Goal: Check status: Check status

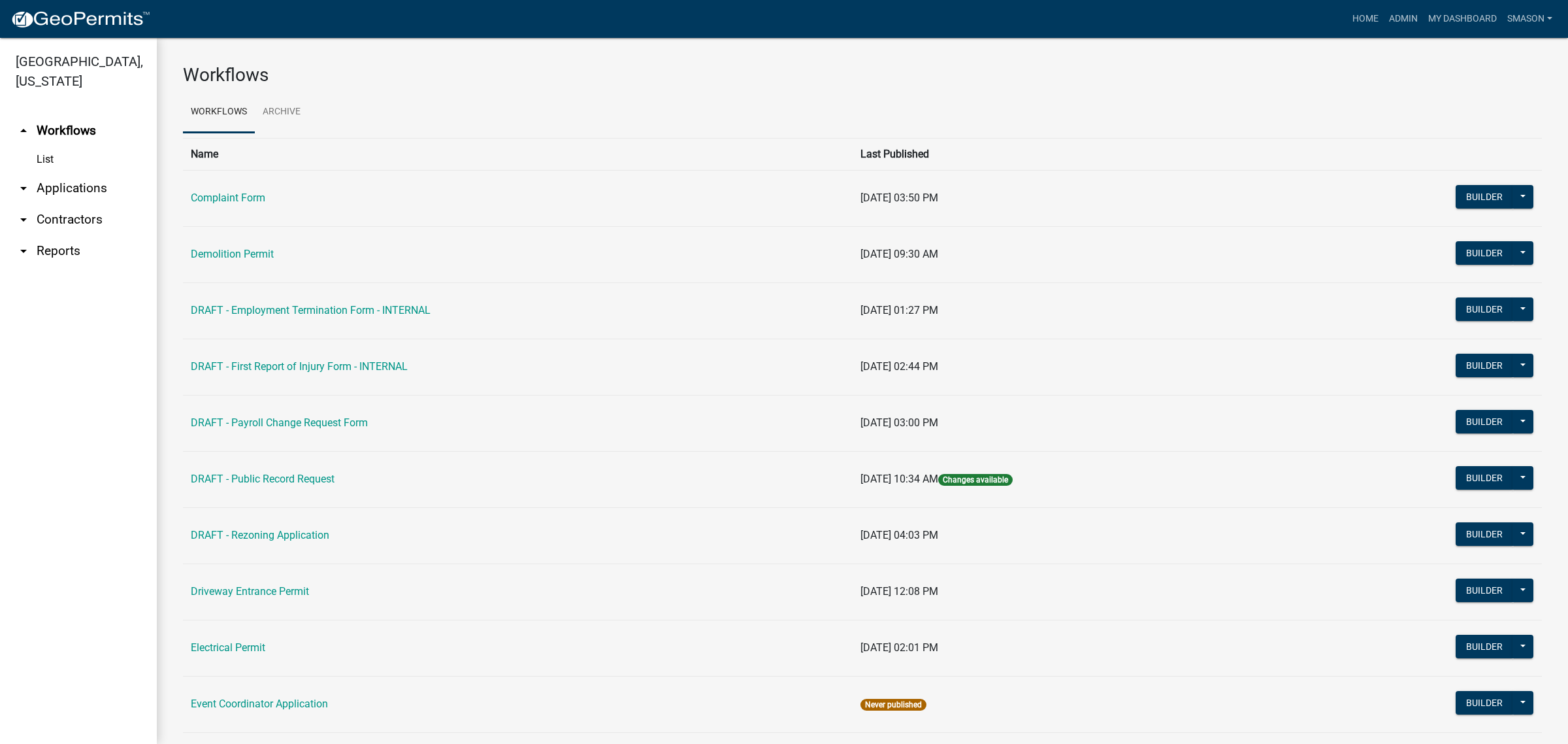
drag, startPoint x: 113, startPoint y: 218, endPoint x: 102, endPoint y: 230, distance: 16.3
click at [112, 204] on link "arrow_drop_down Applications" at bounding box center [78, 189] width 157 height 32
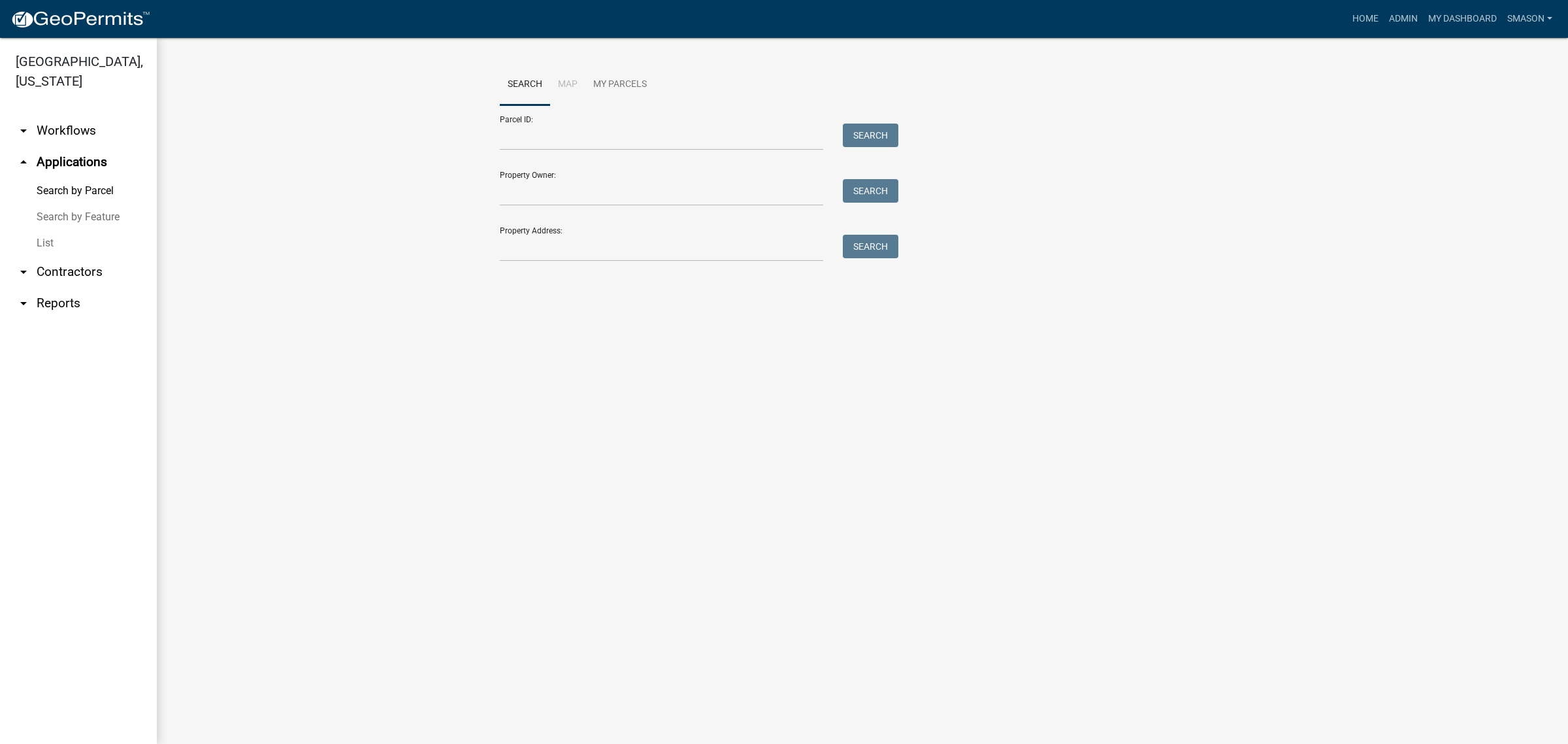
click at [51, 256] on link "List" at bounding box center [78, 243] width 157 height 26
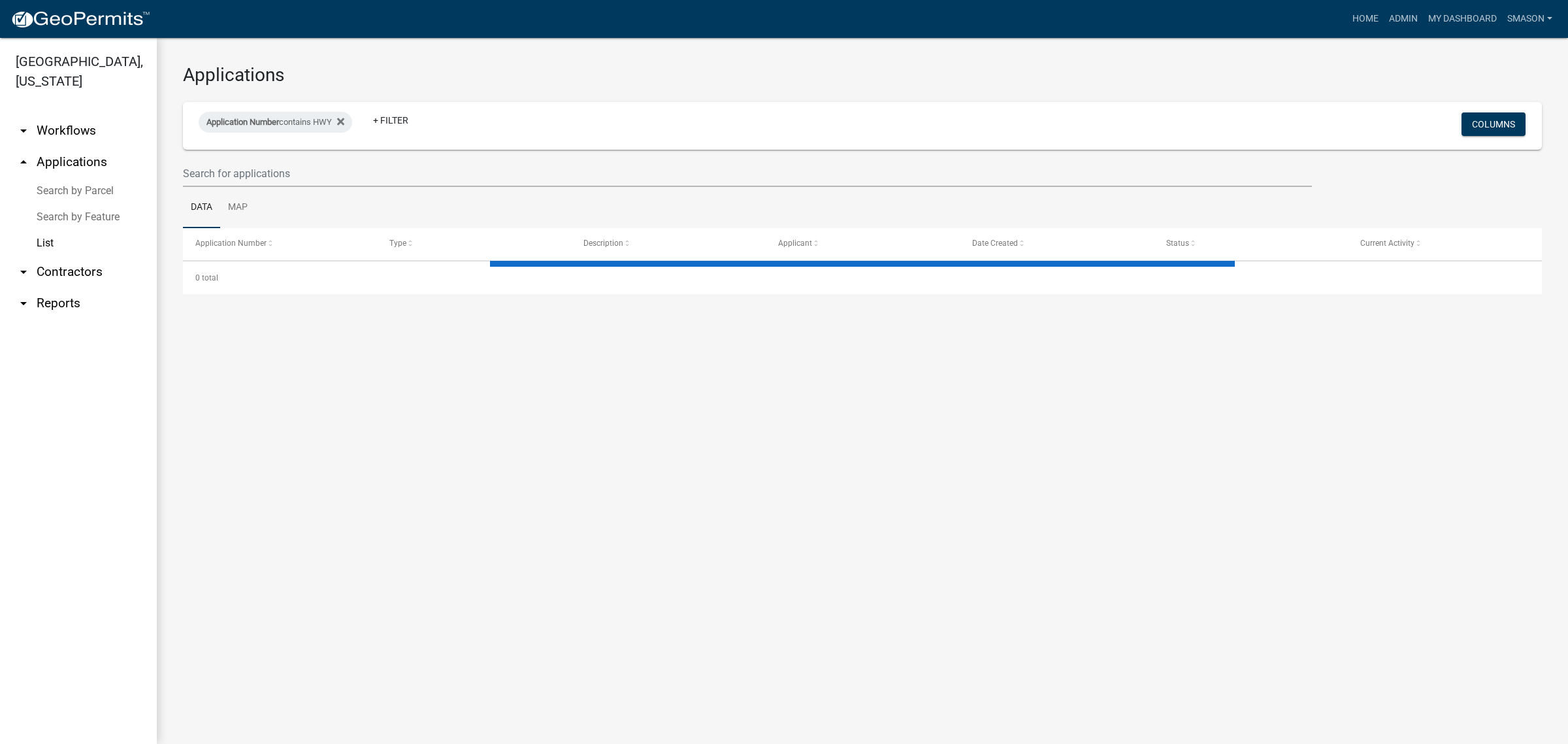
select select "3: 100"
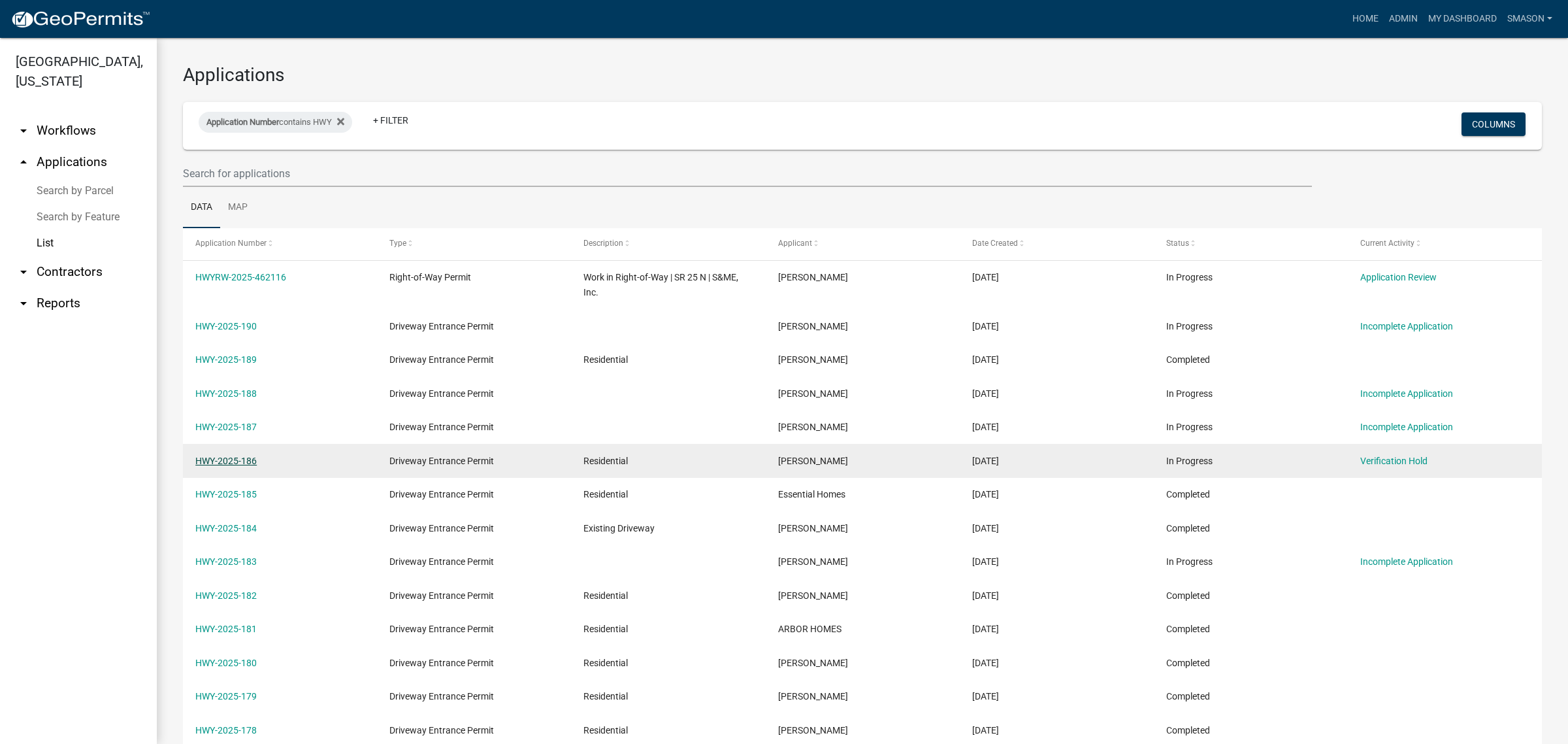
click at [240, 466] on link "HWY-2025-186" at bounding box center [226, 460] width 62 height 11
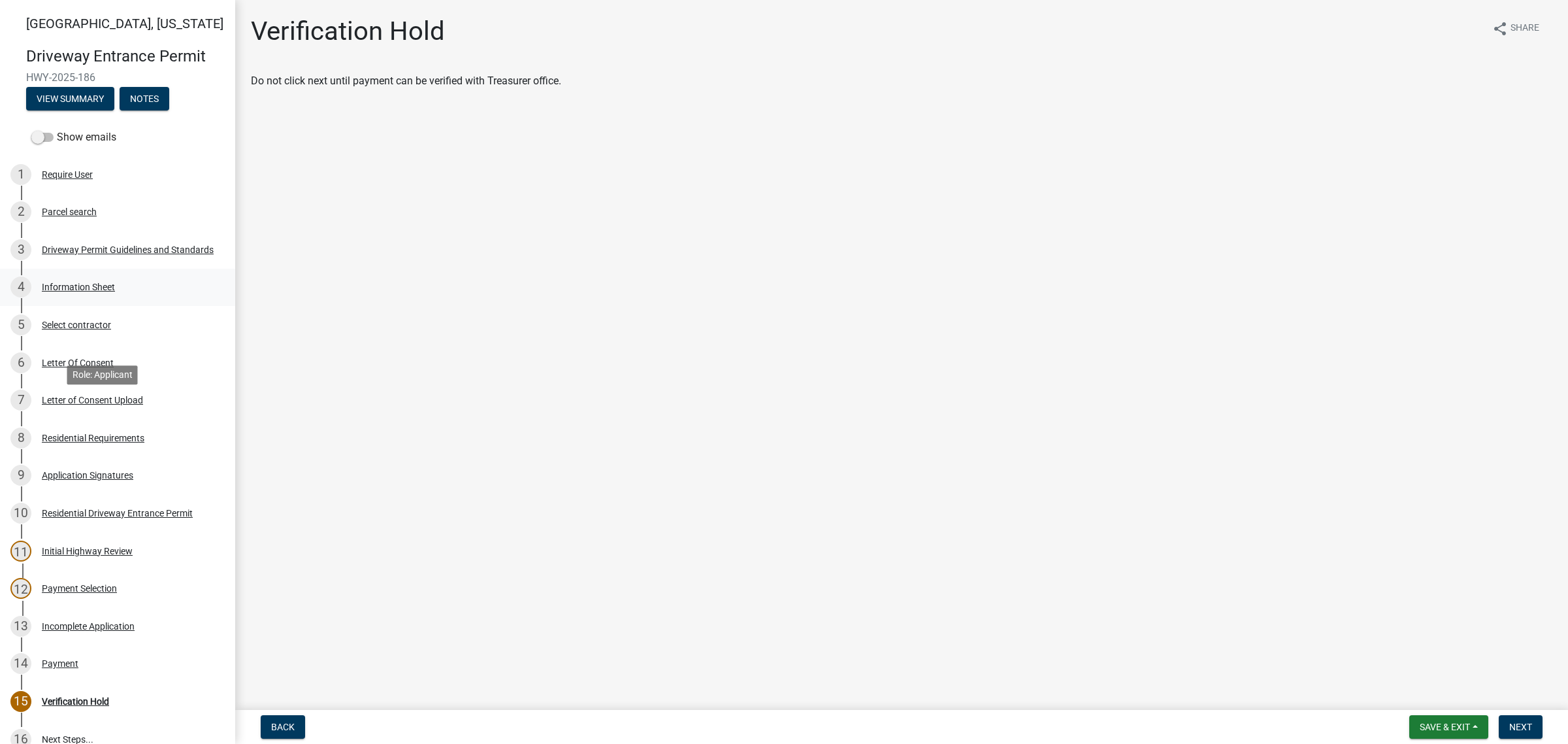
click at [70, 292] on div "Information Sheet" at bounding box center [78, 287] width 73 height 9
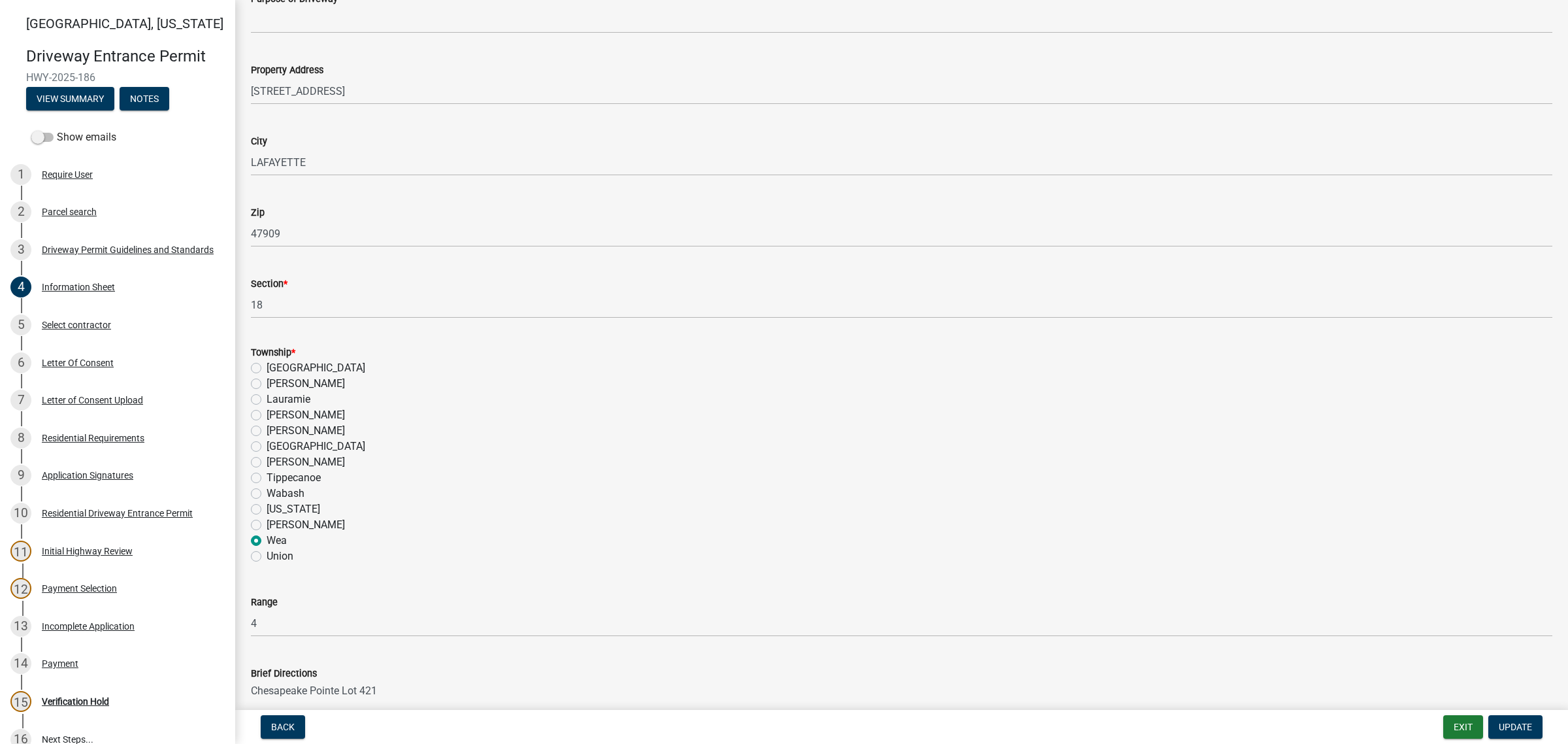
scroll to position [327, 0]
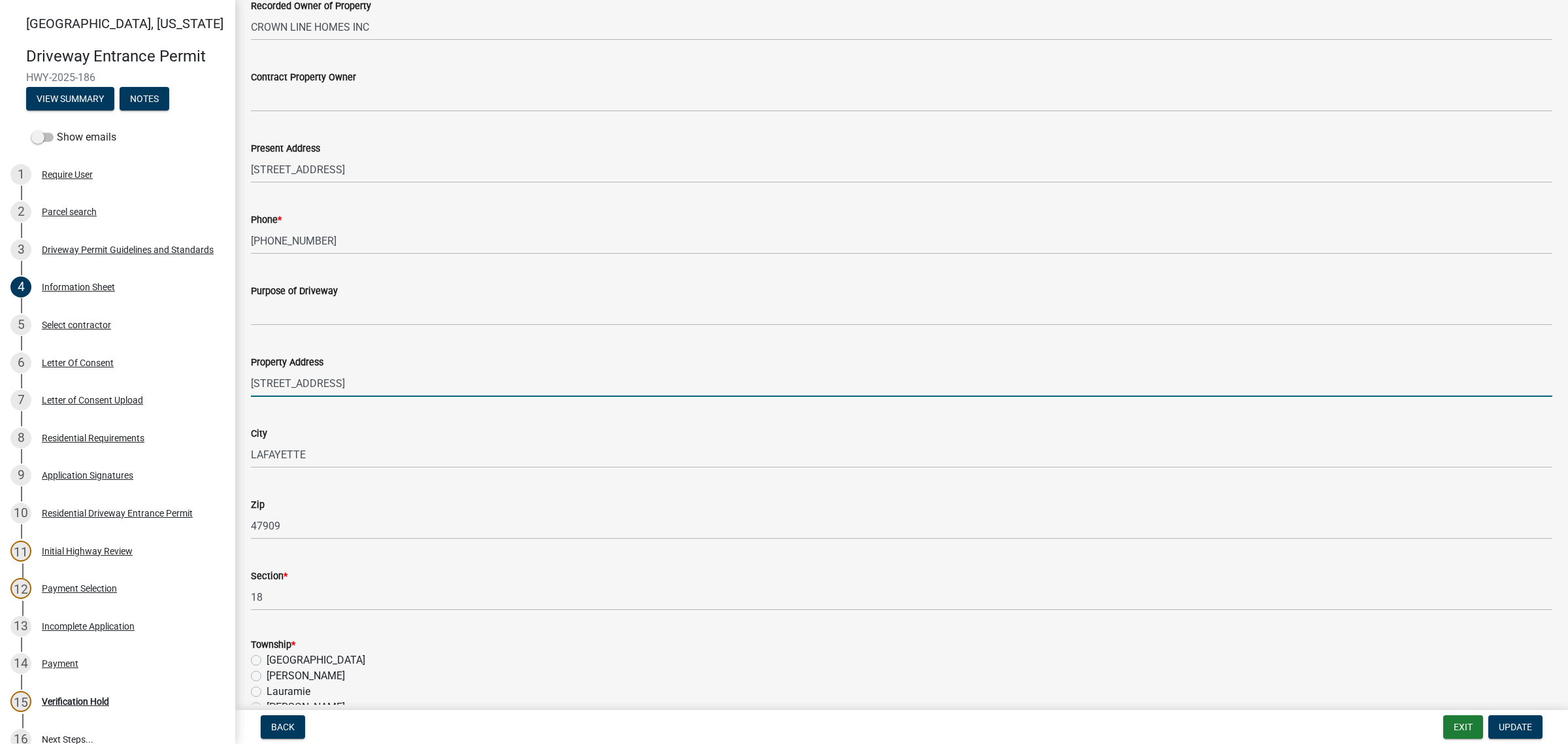
drag, startPoint x: 363, startPoint y: 553, endPoint x: 270, endPoint y: 554, distance: 93.0
click at [262, 397] on input "[STREET_ADDRESS]" at bounding box center [902, 384] width 1302 height 27
click at [492, 325] on div "Purpose of Driveway" at bounding box center [902, 295] width 1302 height 61
drag, startPoint x: 367, startPoint y: 556, endPoint x: 218, endPoint y: 561, distance: 149.1
click at [218, 561] on div "[GEOGRAPHIC_DATA][US_STATE] Entrance Permit HWY-2025-186 View Summary Notes Sho…" at bounding box center [784, 372] width 1568 height 744
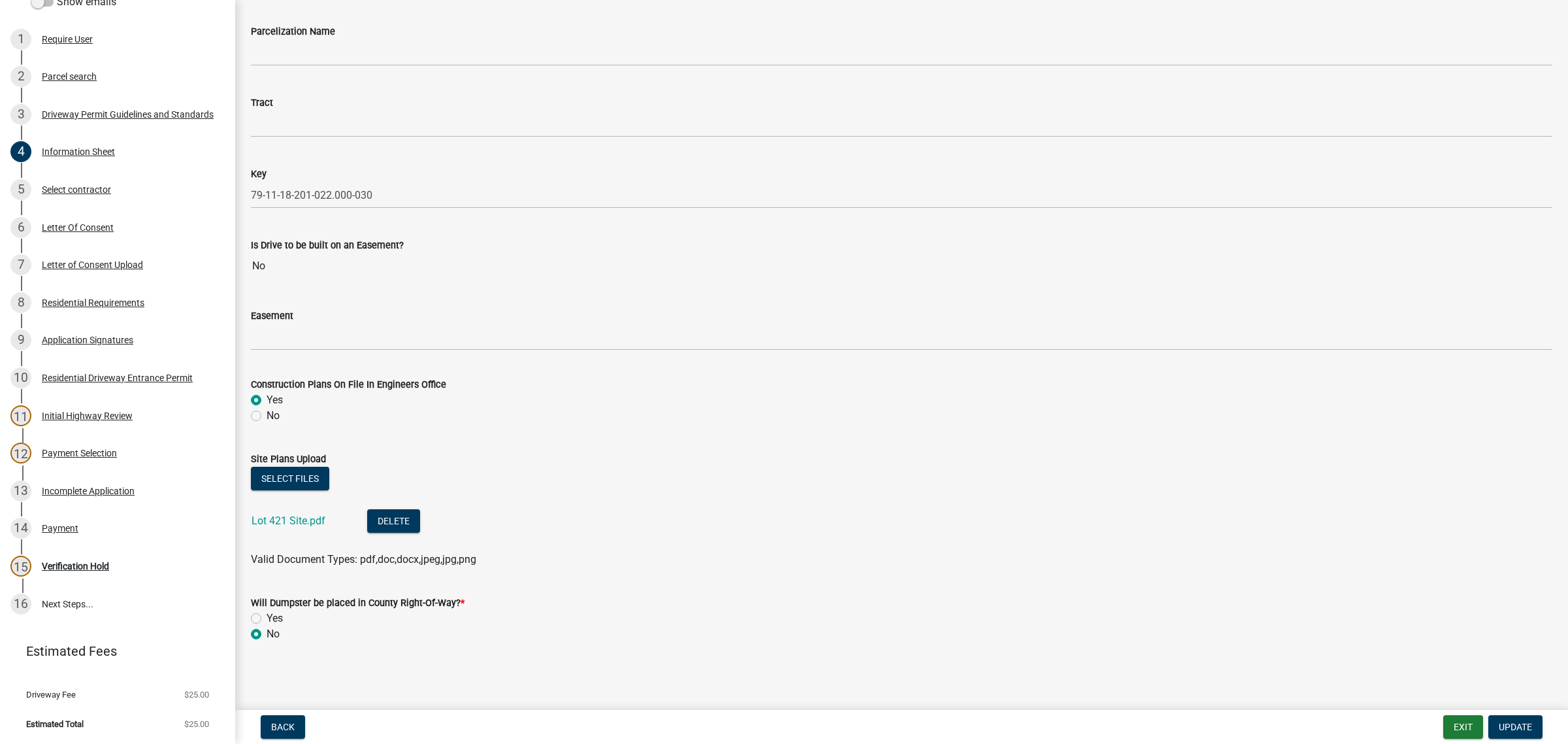
scroll to position [2456, 0]
click at [313, 515] on link "Lot 421 Site.pdf" at bounding box center [288, 520] width 74 height 13
click at [128, 269] on div "Letter of Consent Upload" at bounding box center [93, 264] width 102 height 9
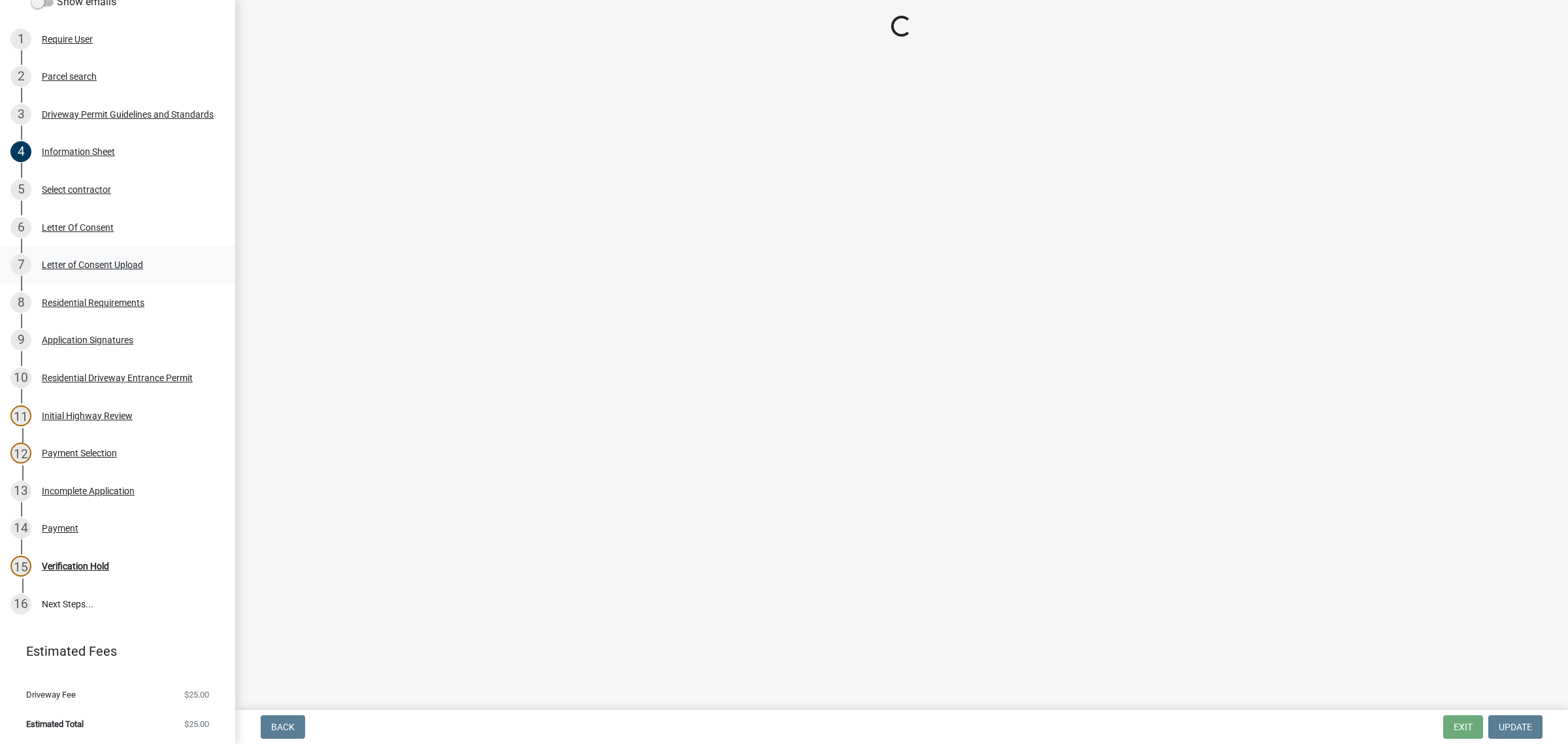
scroll to position [0, 0]
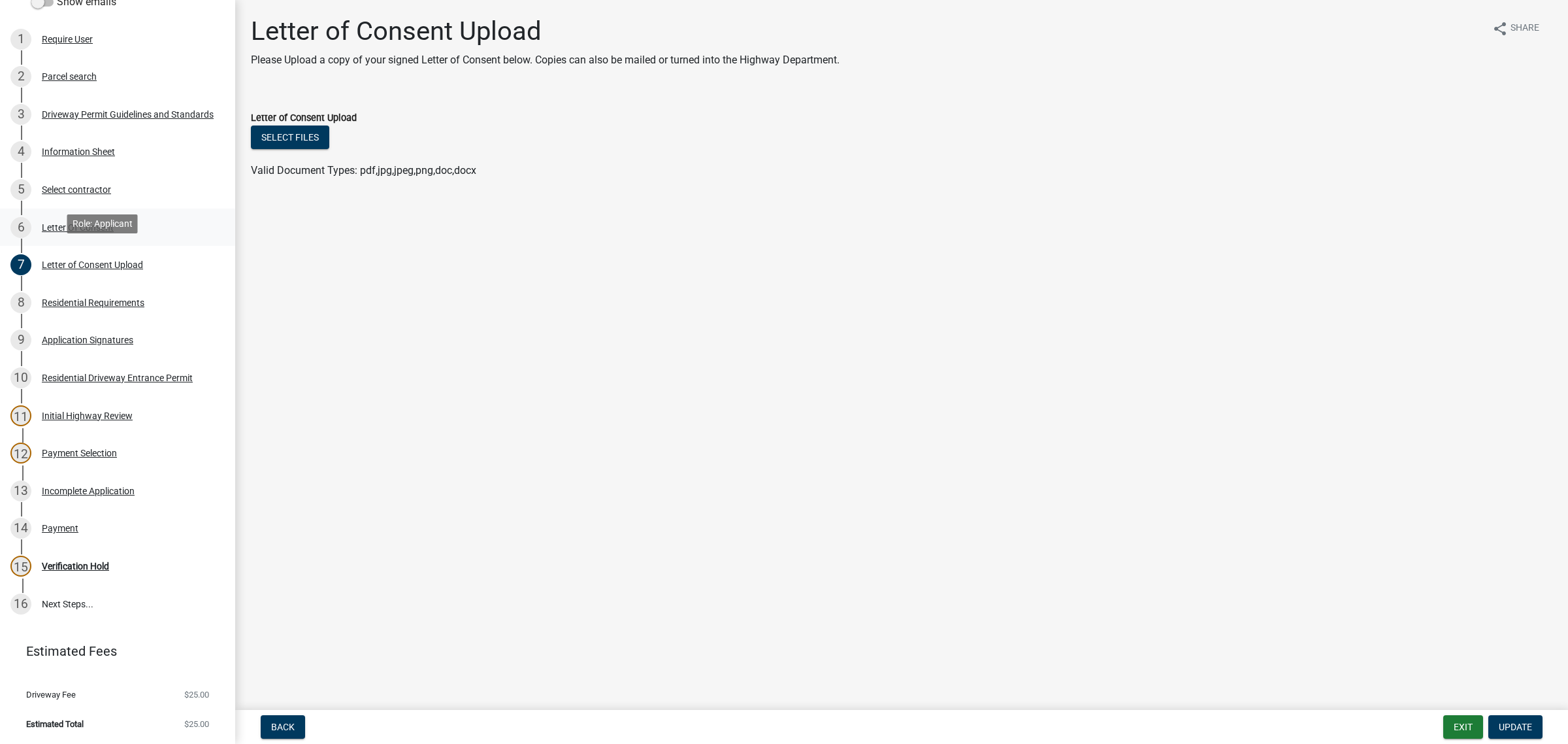
click at [113, 232] on div "Letter Of Consent" at bounding box center [78, 227] width 72 height 9
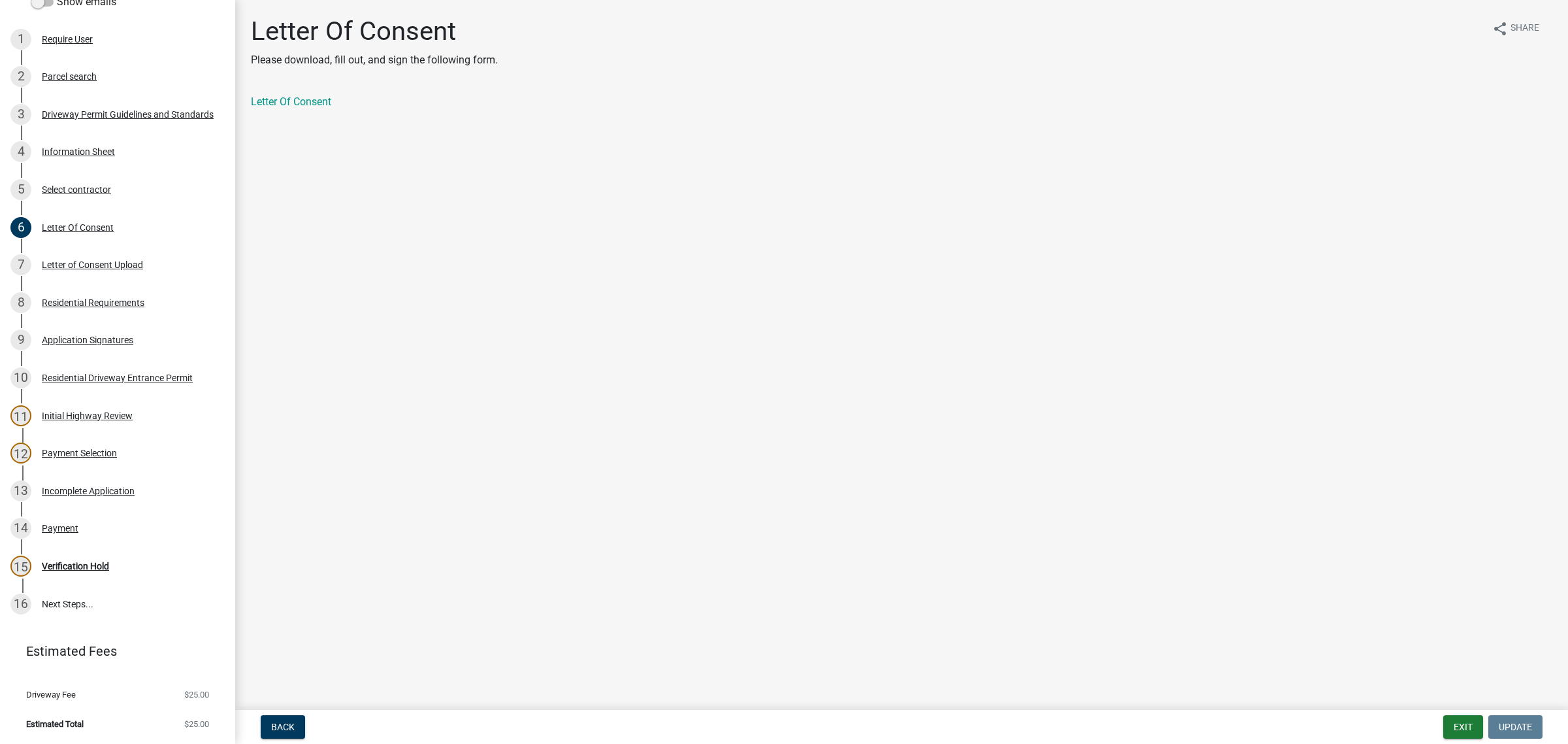
click at [323, 110] on div "Letter Of Consent" at bounding box center [902, 102] width 1302 height 16
click at [324, 108] on link "Letter Of Consent" at bounding box center [291, 101] width 80 height 13
click at [133, 344] on div "Application Signatures" at bounding box center [88, 339] width 92 height 9
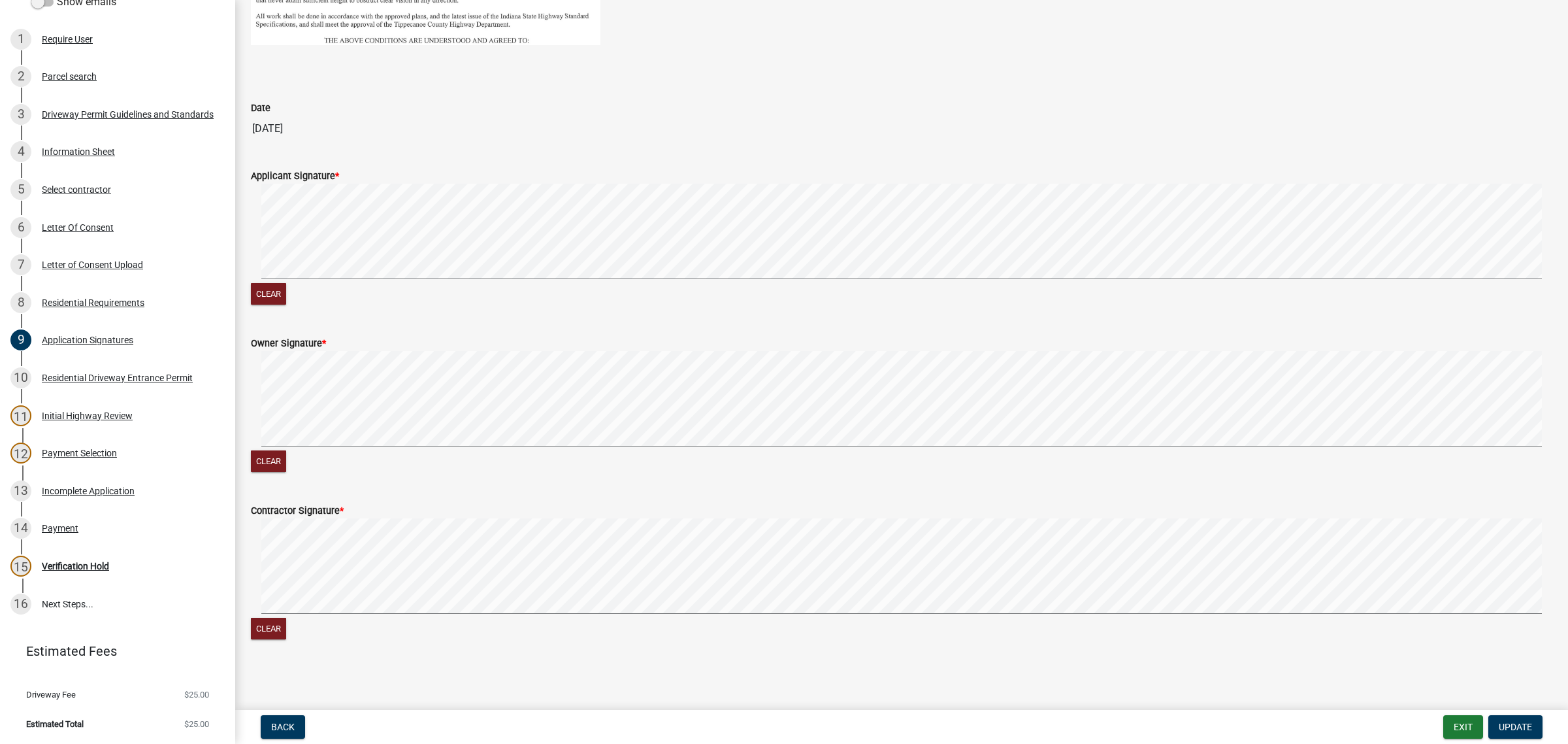
scroll to position [681, 0]
click at [69, 533] on div "Payment" at bounding box center [60, 528] width 37 height 9
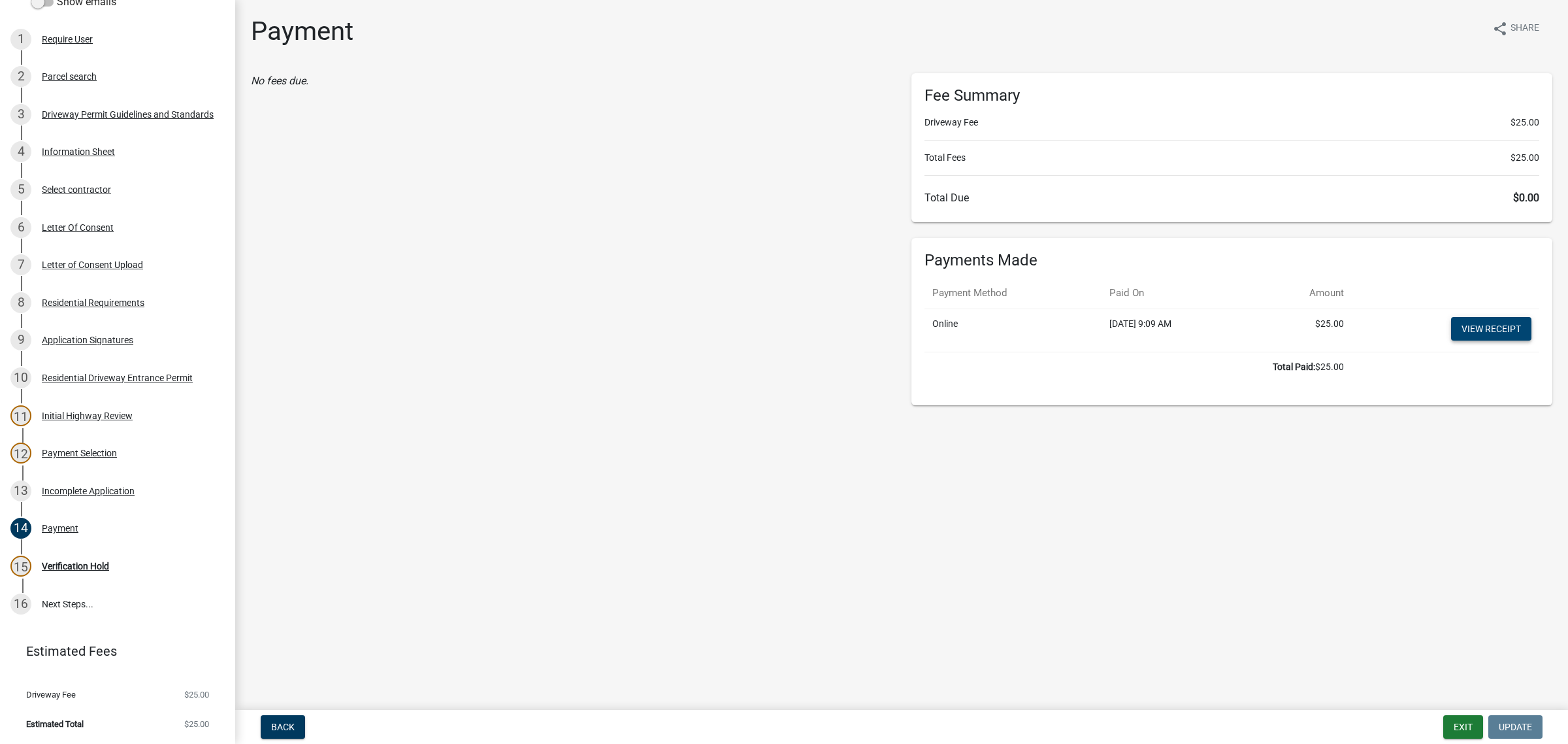
click at [1471, 340] on link "View receipt" at bounding box center [1491, 329] width 80 height 23
drag, startPoint x: 103, startPoint y: 508, endPoint x: 111, endPoint y: 505, distance: 8.5
click at [103, 561] on div "Verification Hold" at bounding box center [75, 566] width 68 height 9
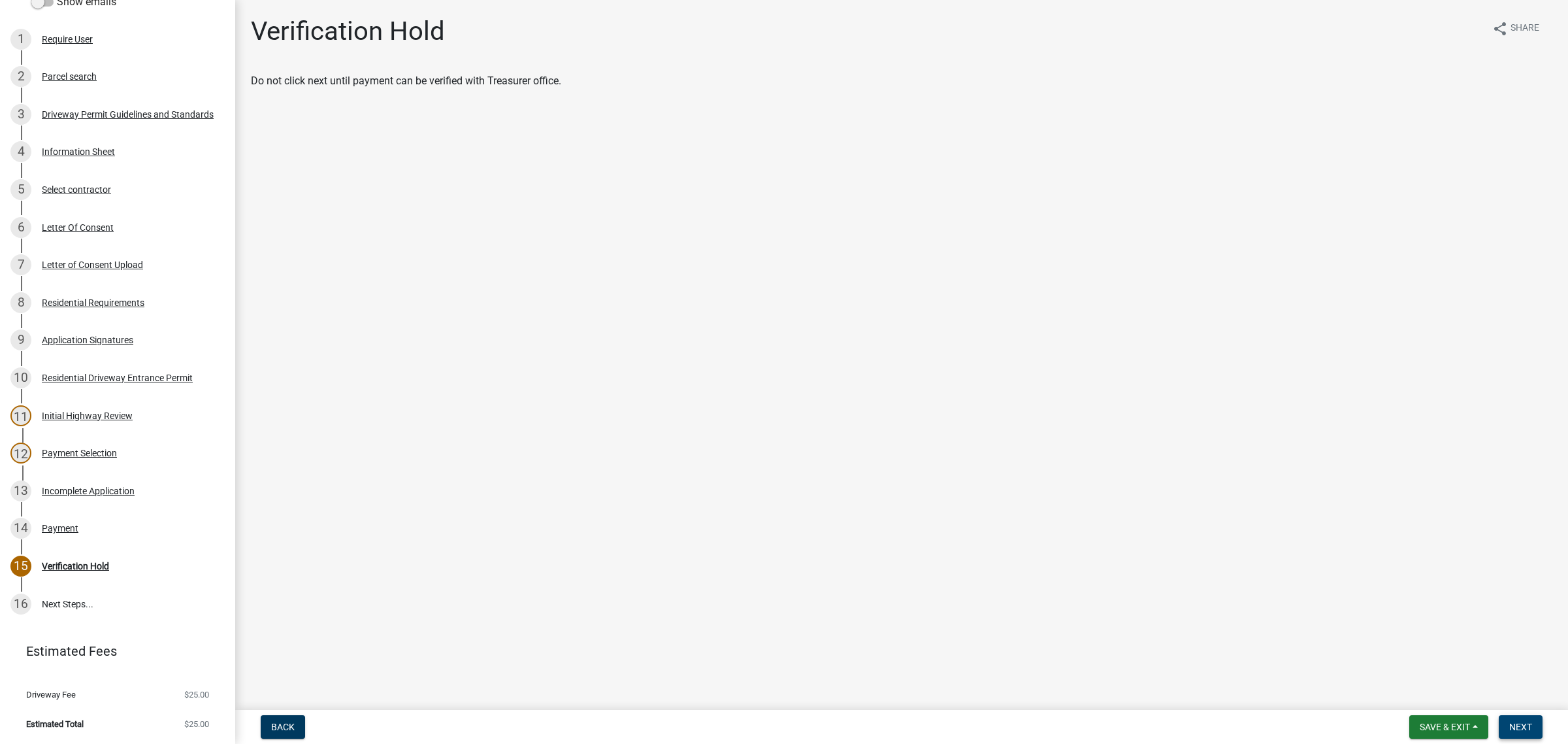
click at [1526, 721] on span "Next" at bounding box center [1520, 726] width 23 height 11
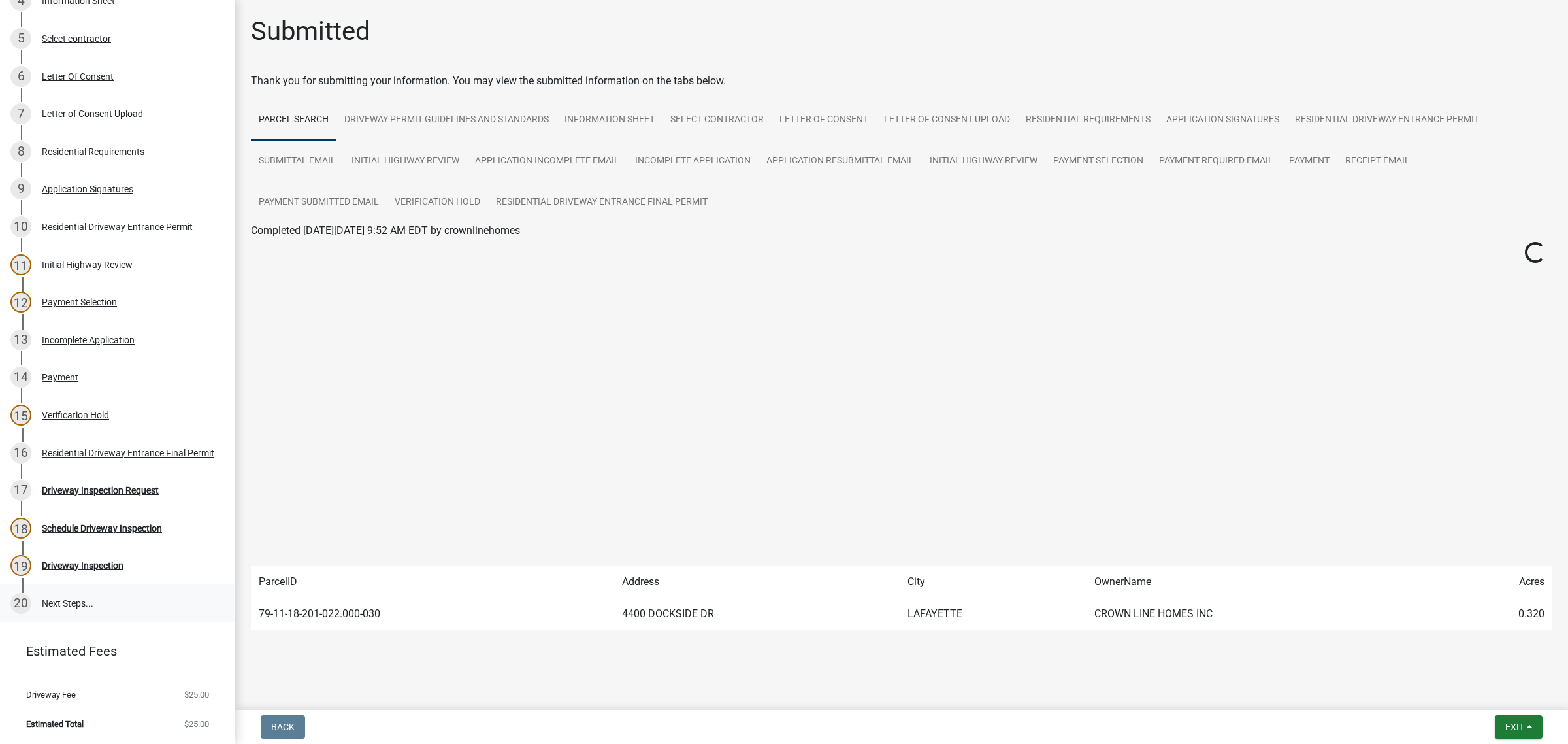
scroll to position [612, 0]
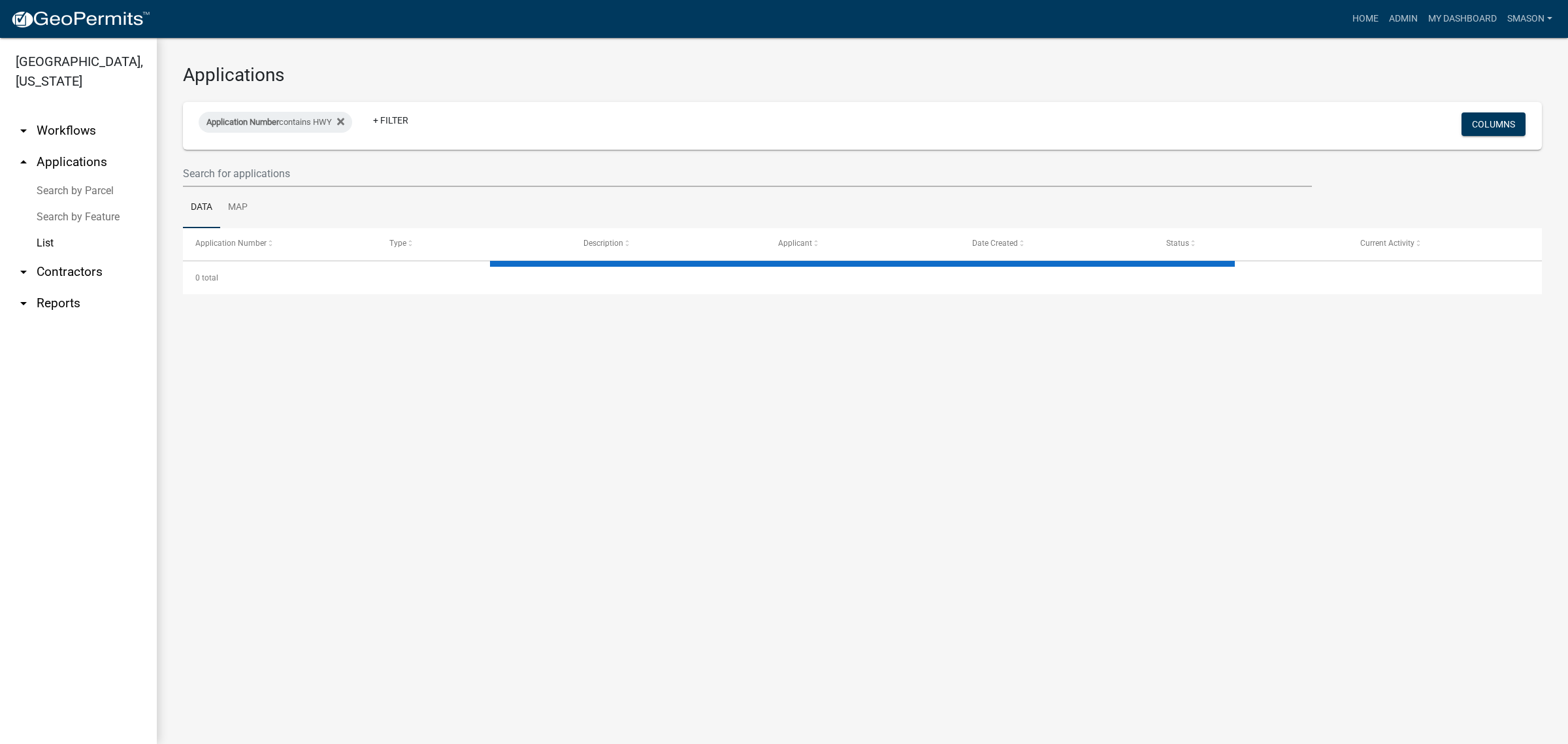
select select "3: 100"
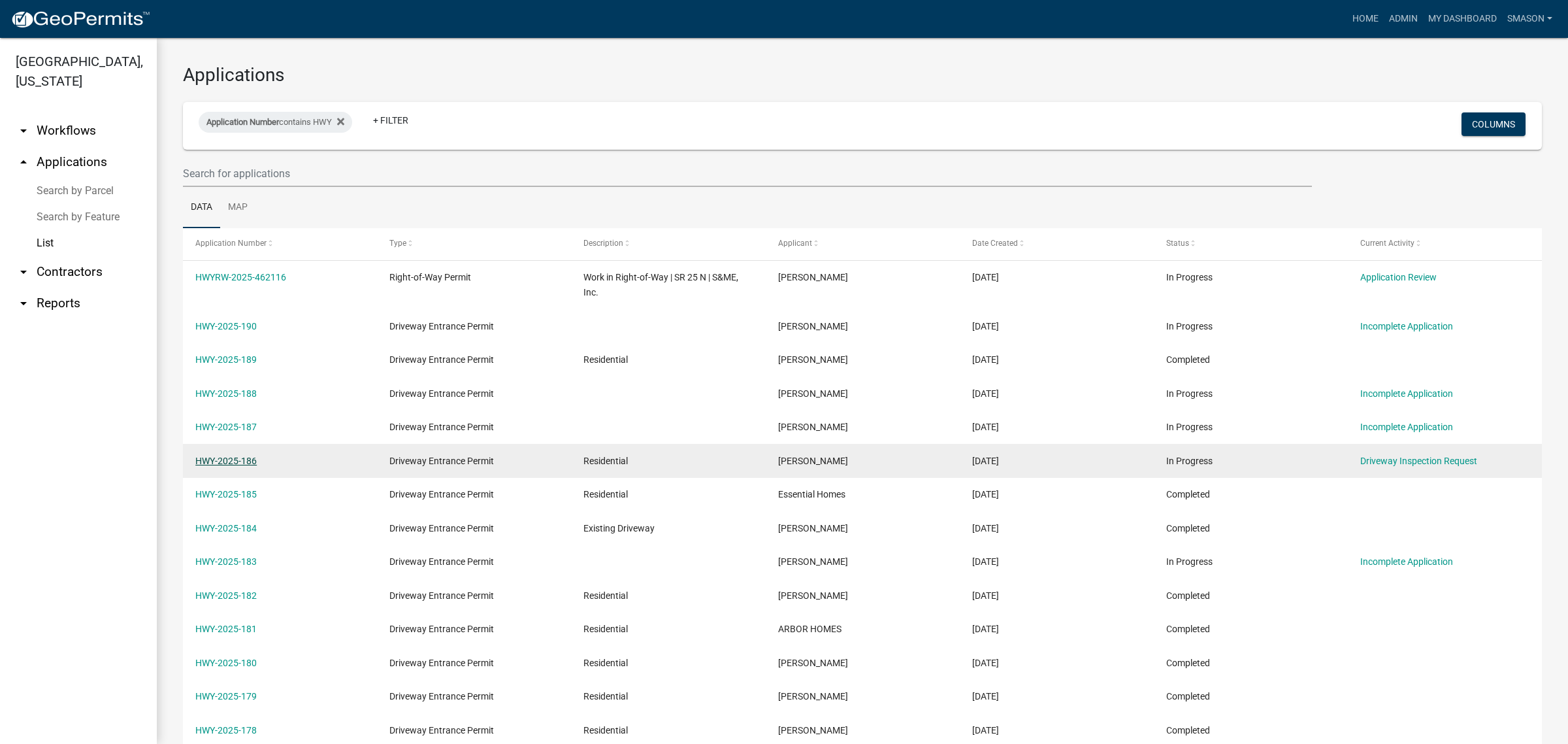
click at [253, 466] on link "HWY-2025-186" at bounding box center [226, 460] width 62 height 11
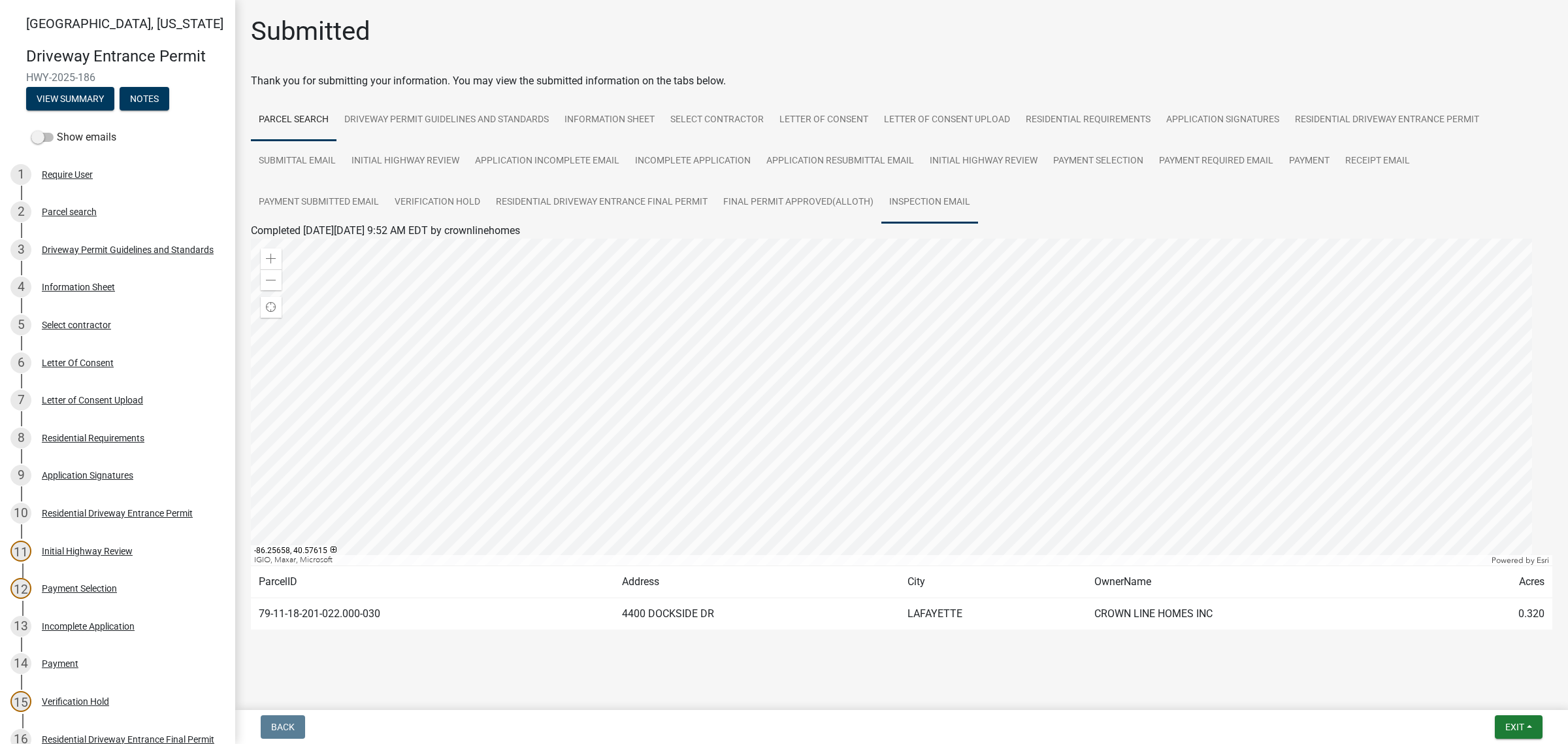
click at [882, 224] on link "Inspection Email" at bounding box center [930, 203] width 97 height 42
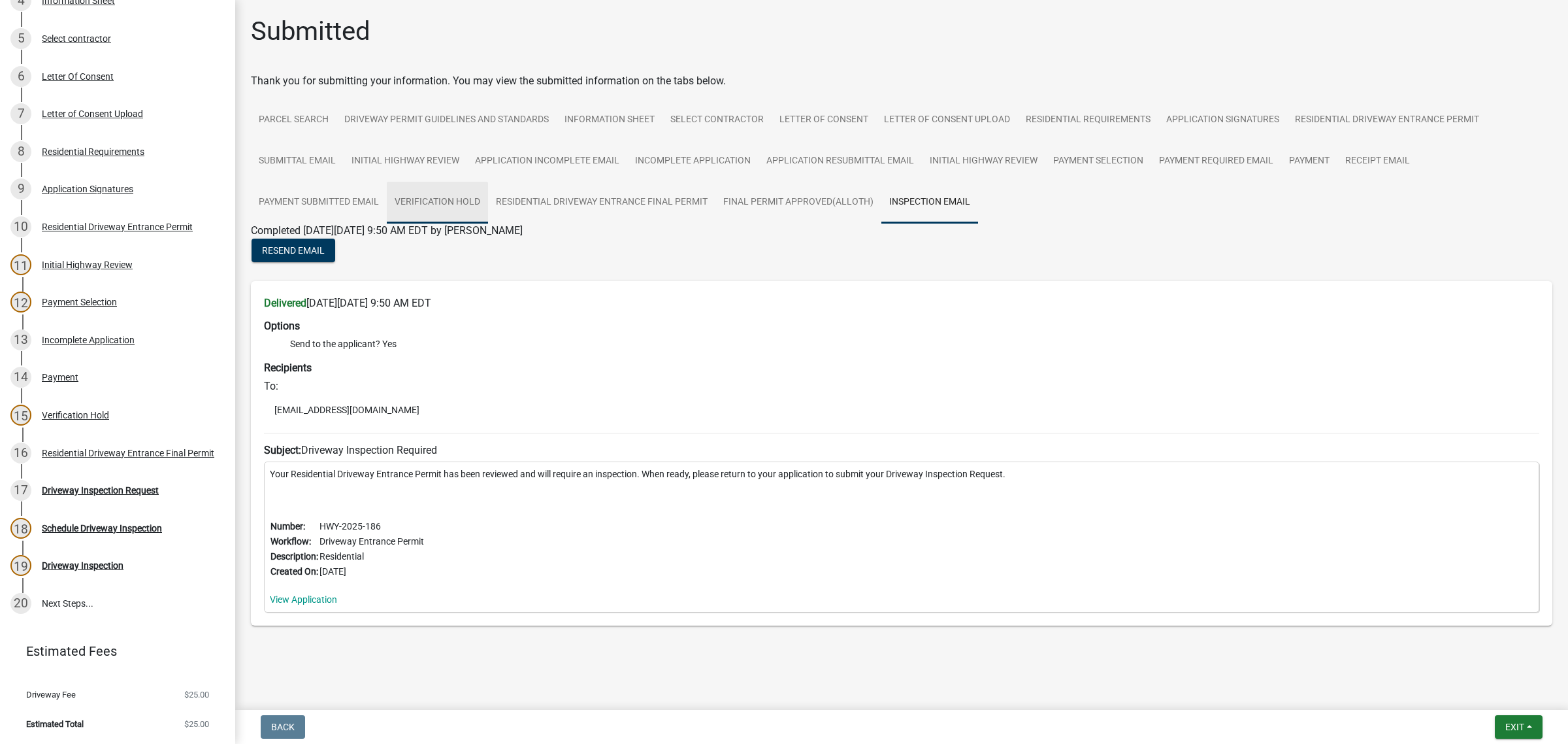
click at [488, 224] on link "Verification Hold" at bounding box center [438, 203] width 102 height 42
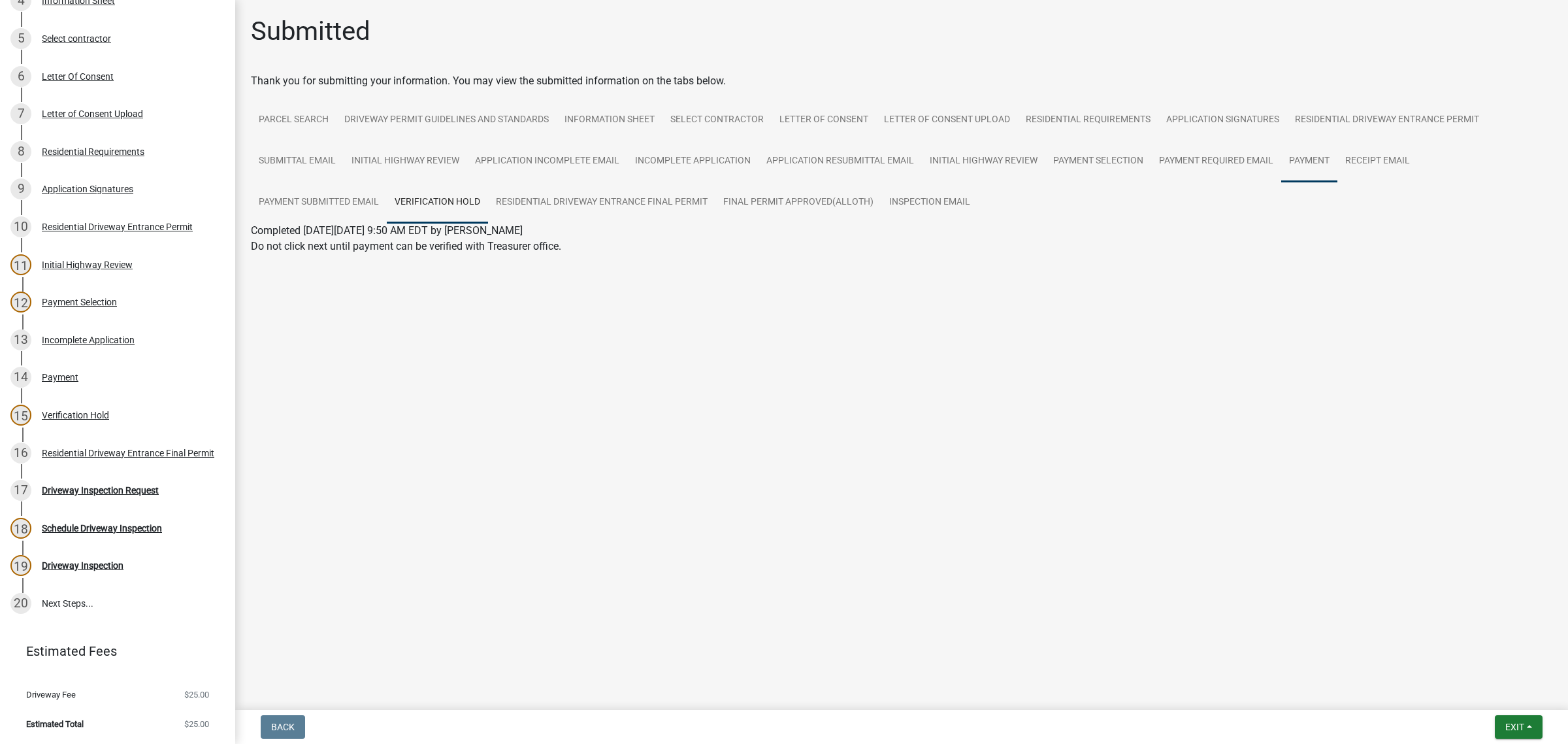
click at [1281, 183] on link "Payment" at bounding box center [1309, 162] width 56 height 42
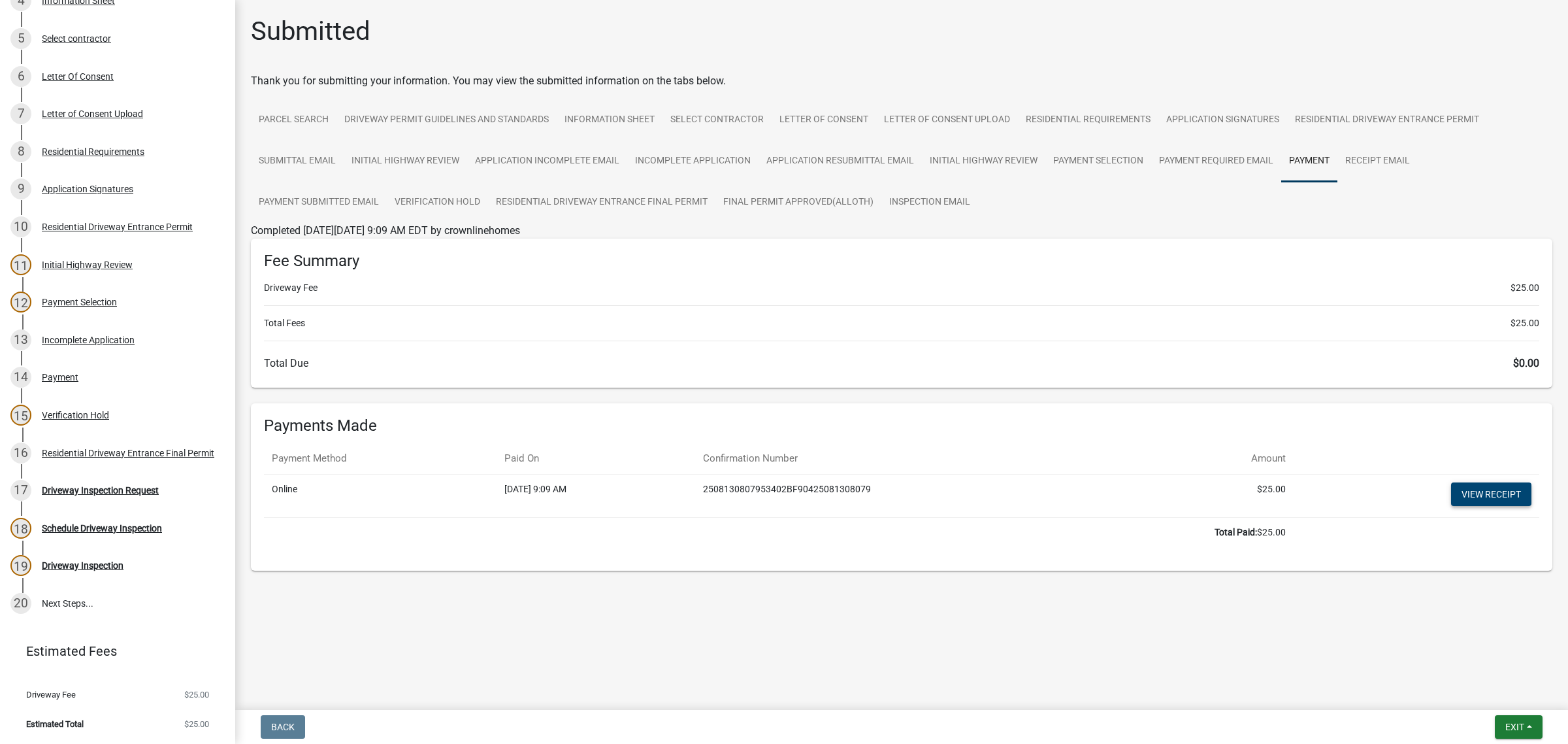
click at [1460, 506] on link "View receipt" at bounding box center [1491, 495] width 80 height 23
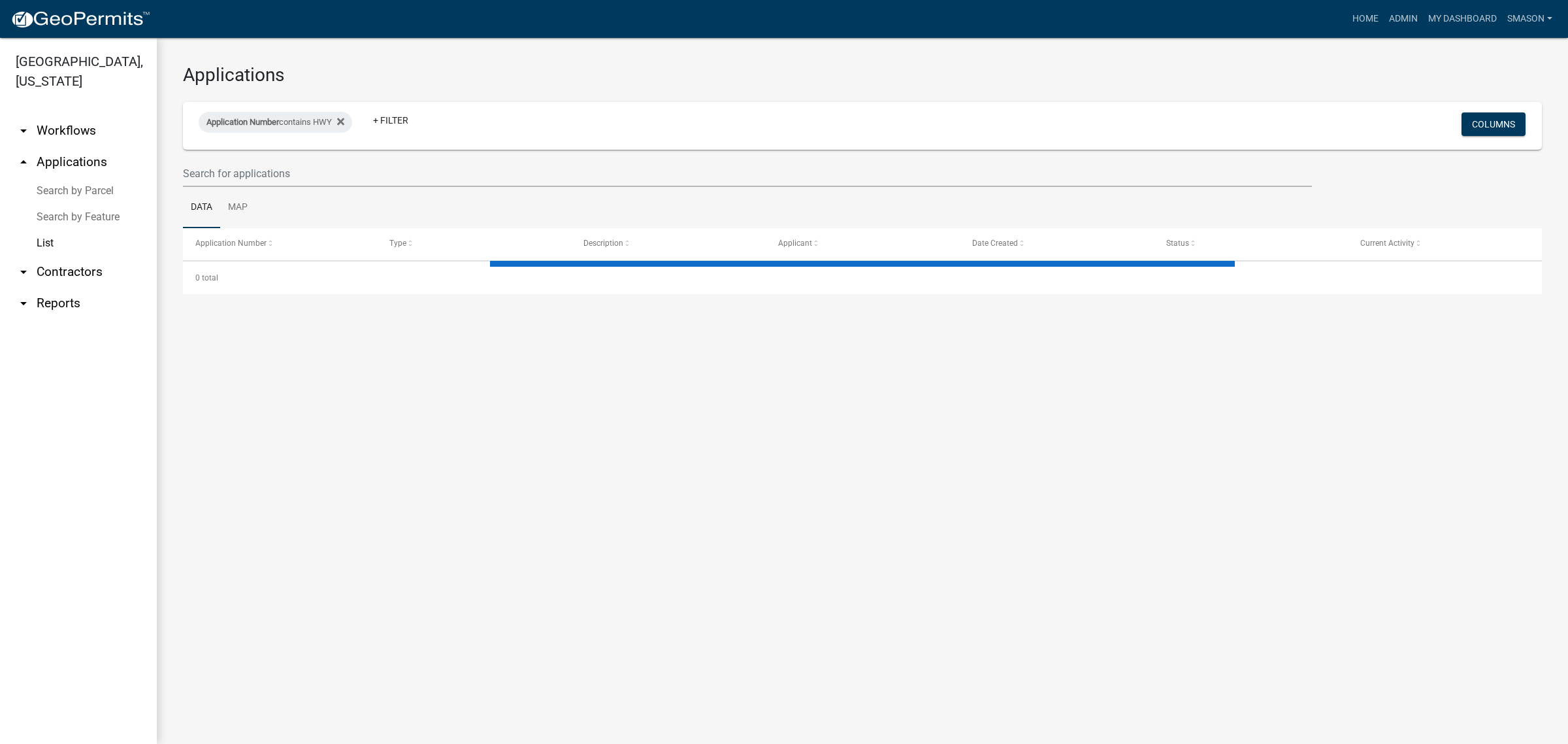
select select "3: 100"
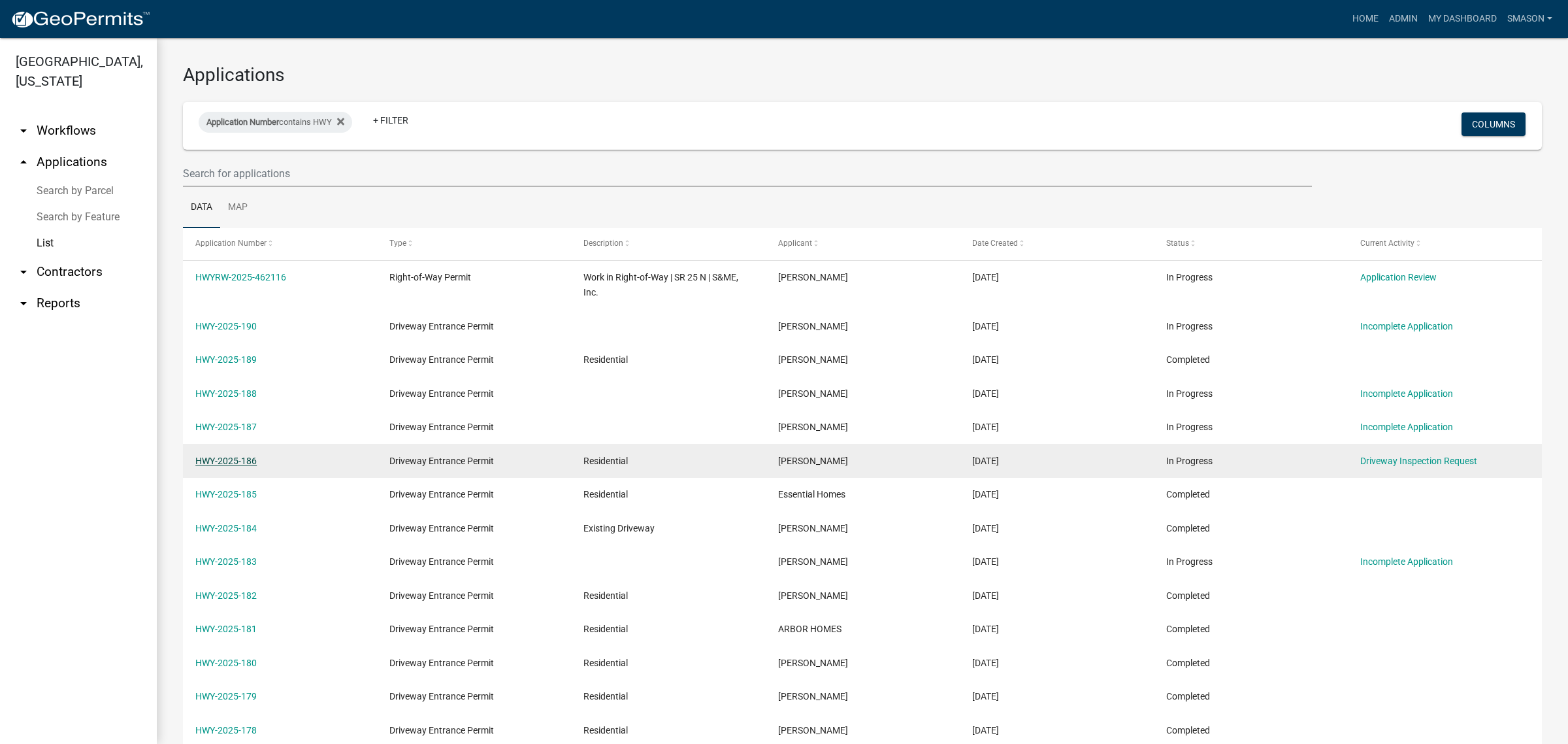
click at [224, 466] on link "HWY-2025-186" at bounding box center [226, 460] width 62 height 11
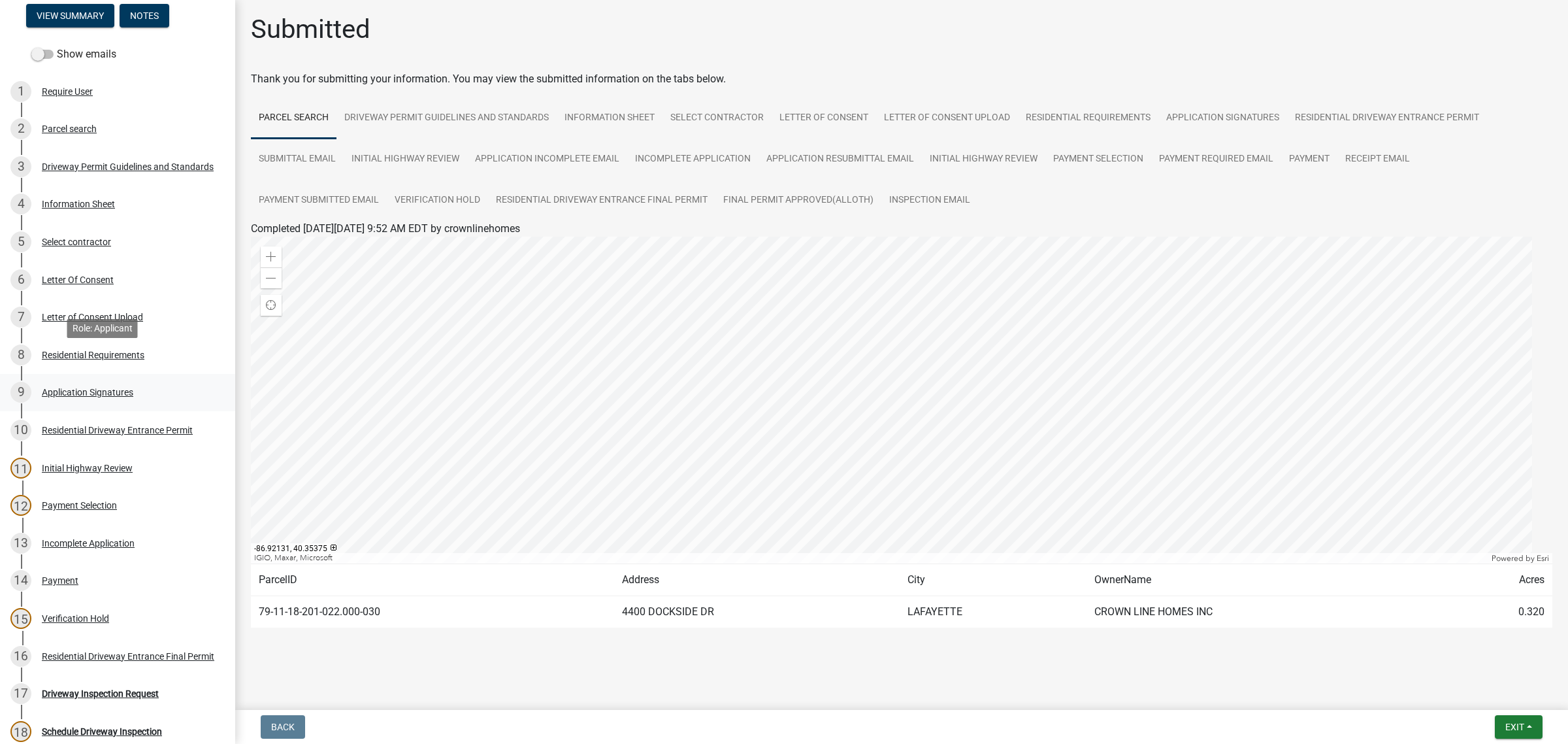
scroll to position [409, 0]
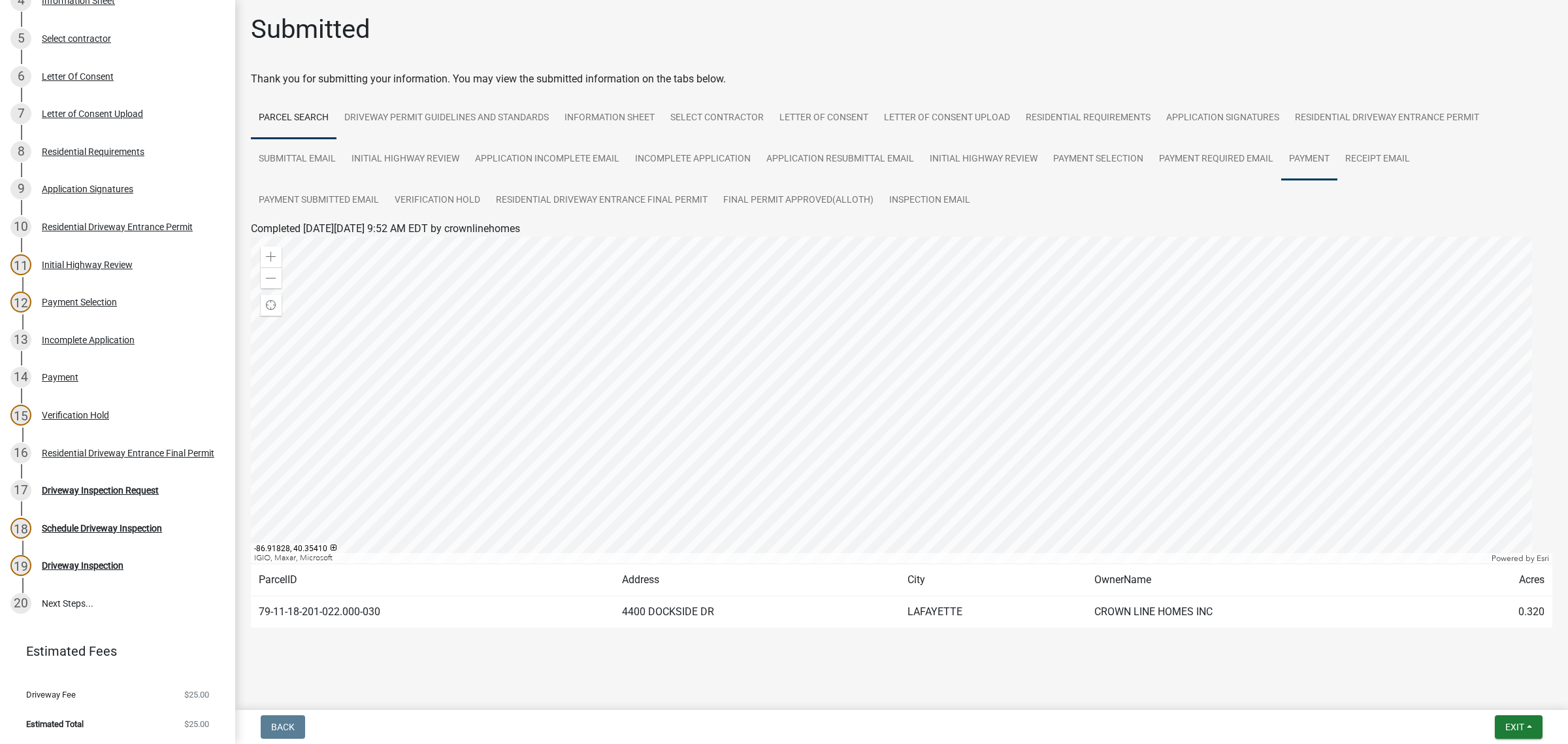
click at [1281, 138] on link "Payment" at bounding box center [1309, 159] width 56 height 42
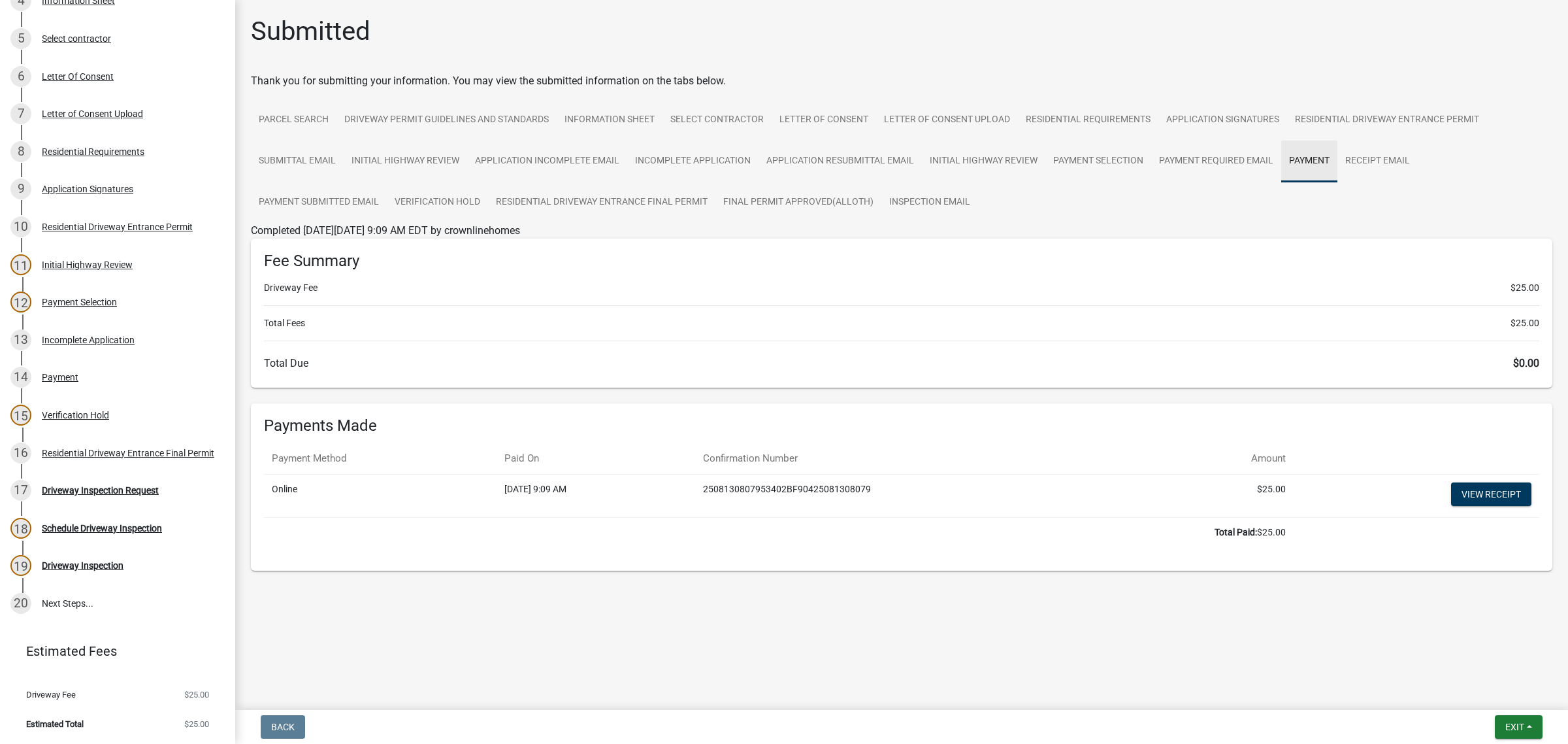
scroll to position [133, 0]
click at [1458, 506] on link "View receipt" at bounding box center [1491, 495] width 80 height 23
click at [128, 124] on div "7 Letter of Consent Upload" at bounding box center [113, 113] width 204 height 21
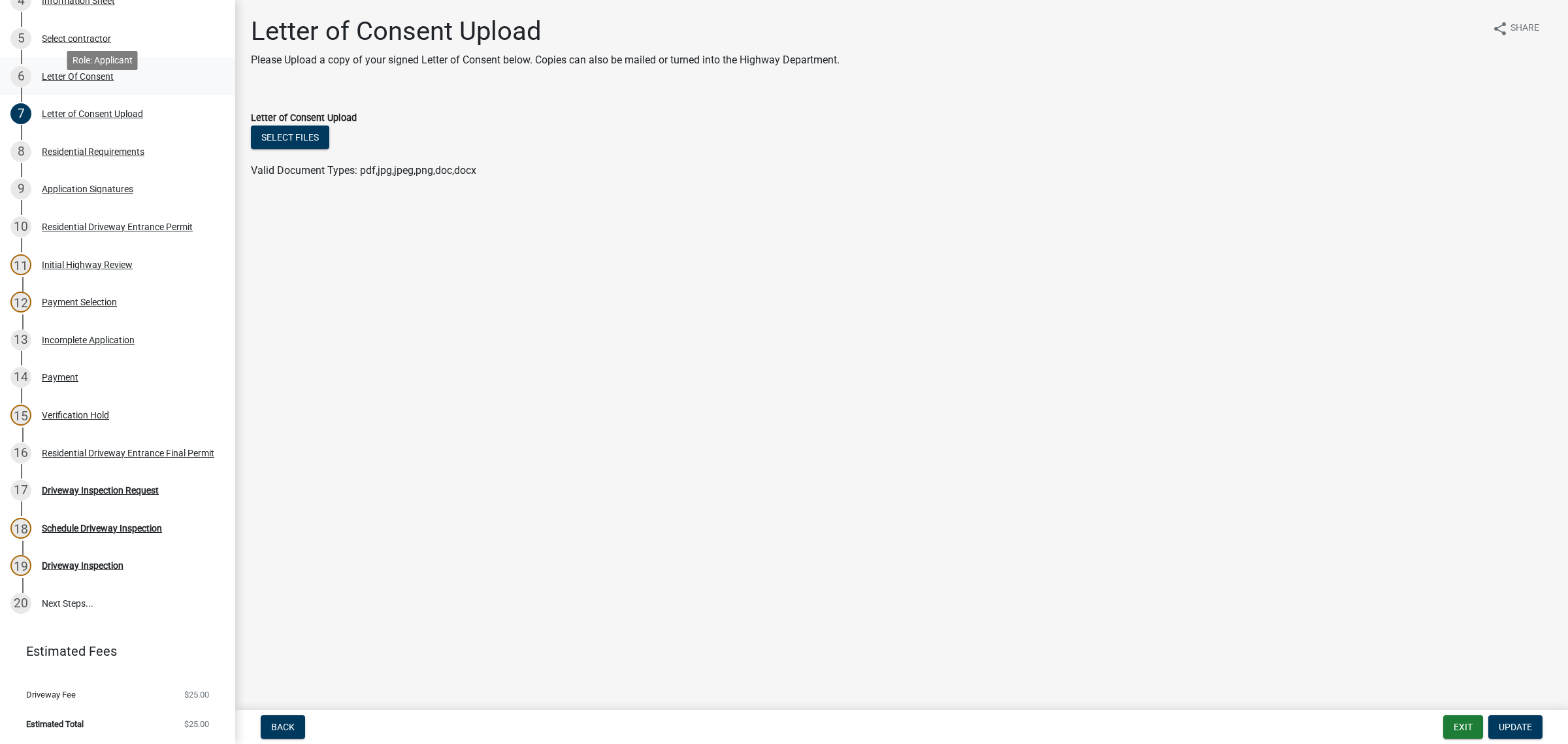
click at [113, 81] on div "Letter Of Consent" at bounding box center [78, 76] width 72 height 9
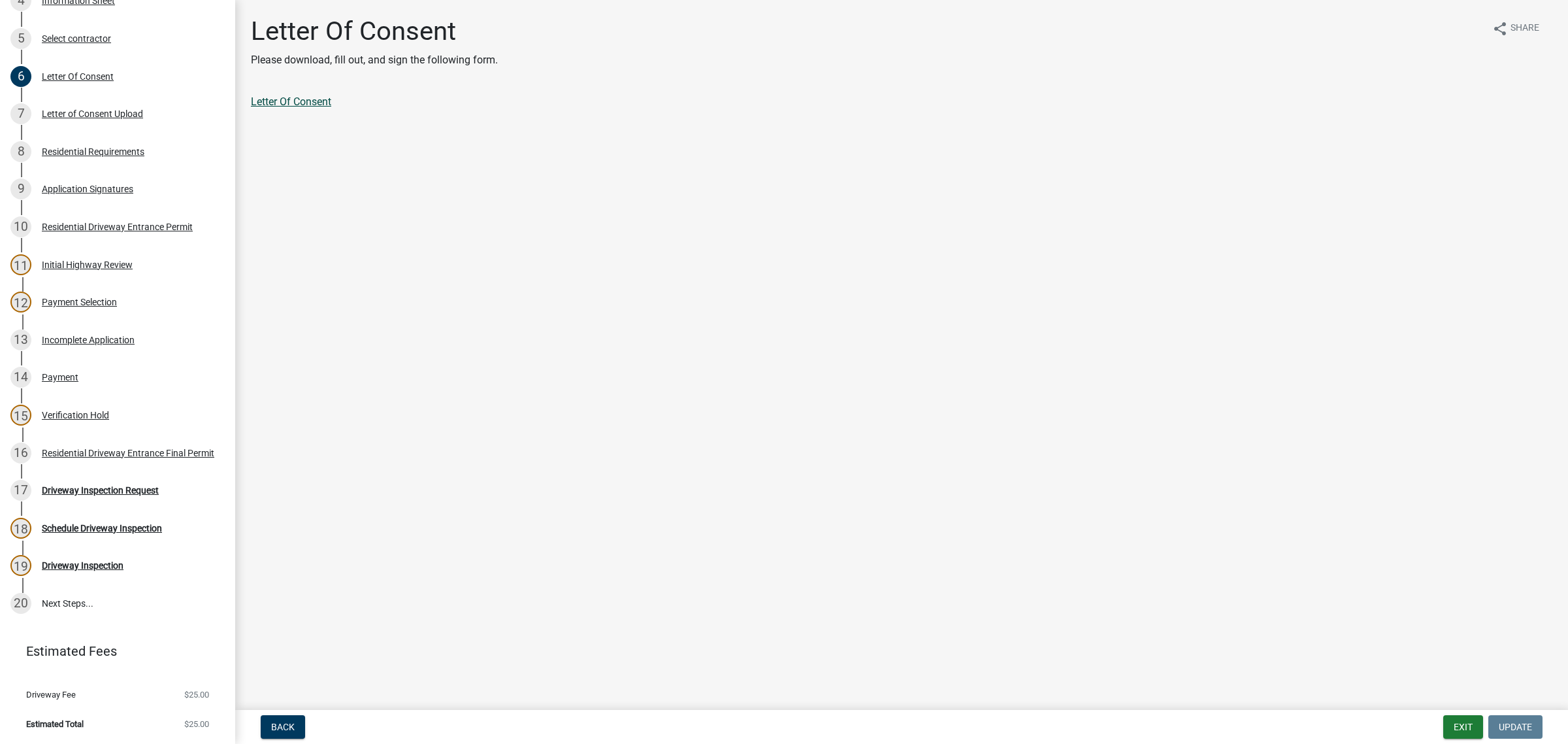
click at [320, 108] on link "Letter Of Consent" at bounding box center [291, 101] width 80 height 13
